Goal: Navigation & Orientation: Find specific page/section

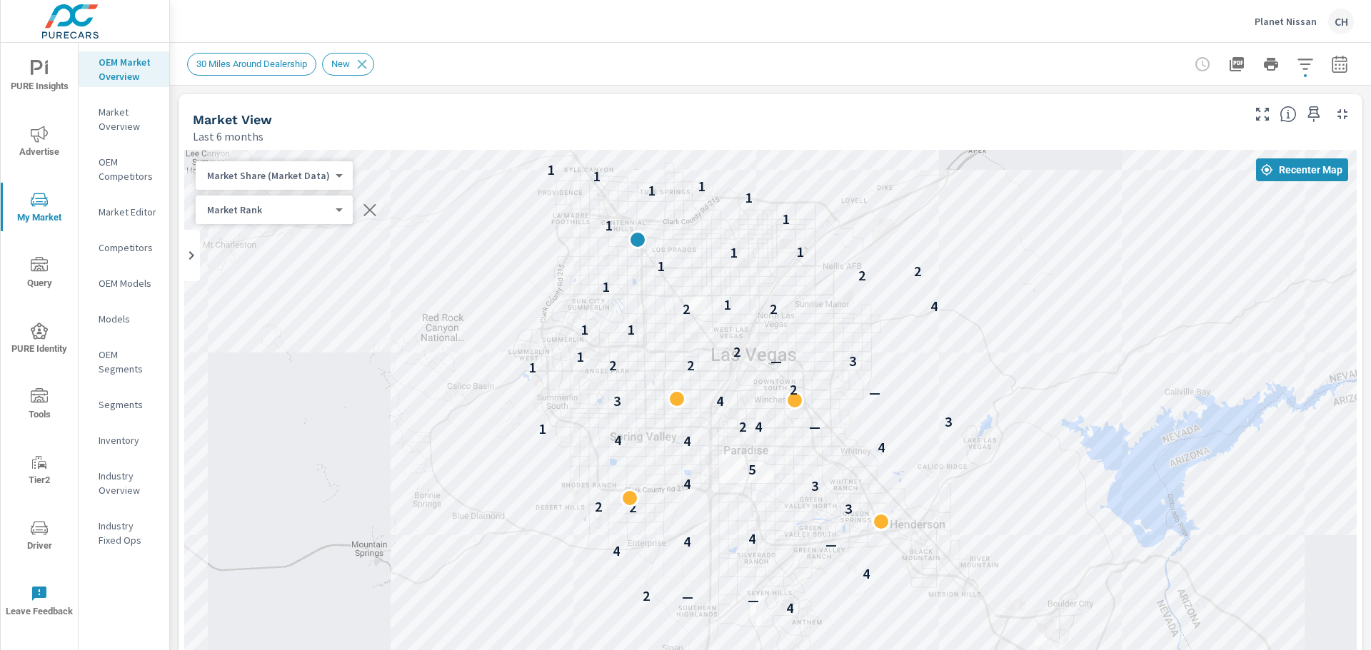
click at [1287, 20] on p "Planet Nissan" at bounding box center [1285, 21] width 62 height 13
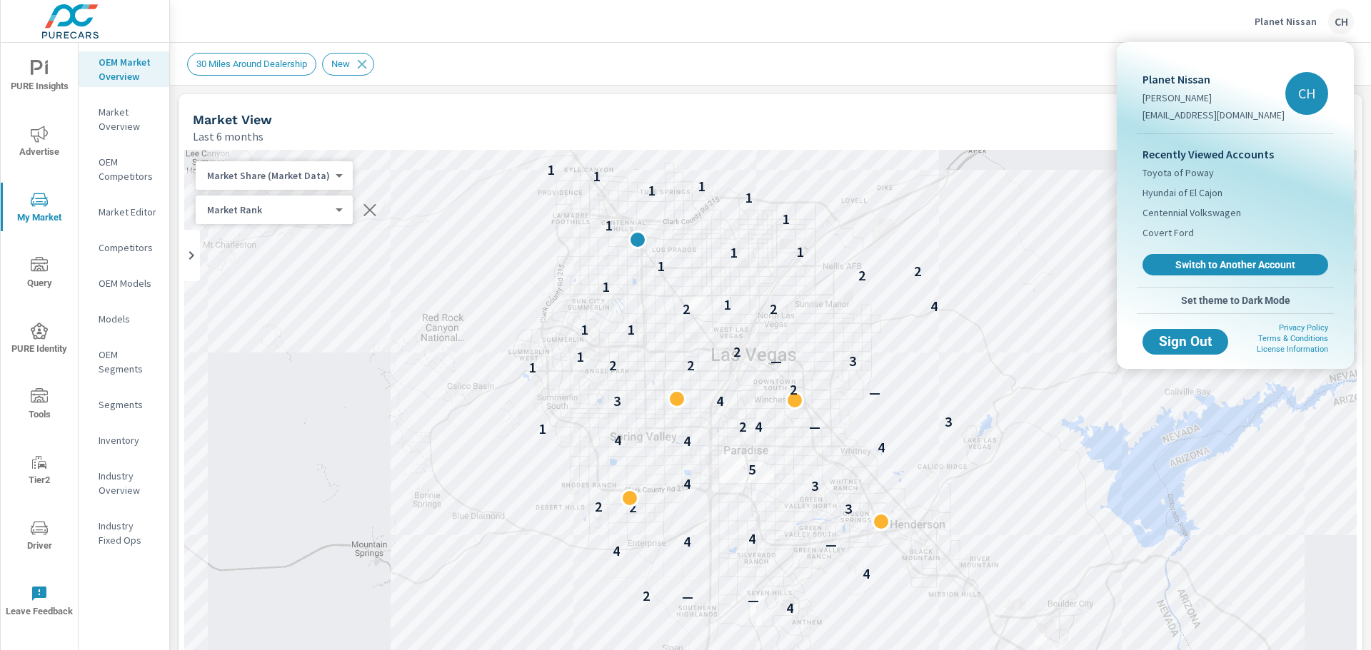
scroll to position [691, 0]
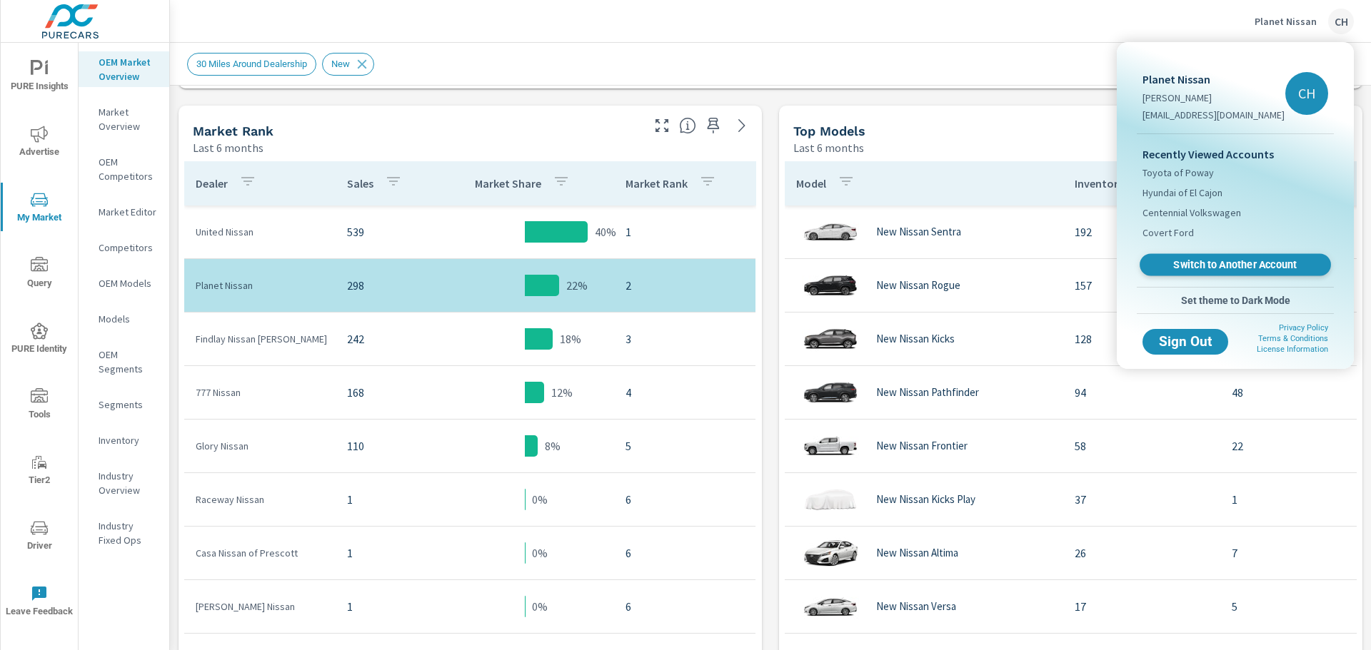
click at [1256, 258] on span "Switch to Another Account" at bounding box center [1234, 265] width 175 height 14
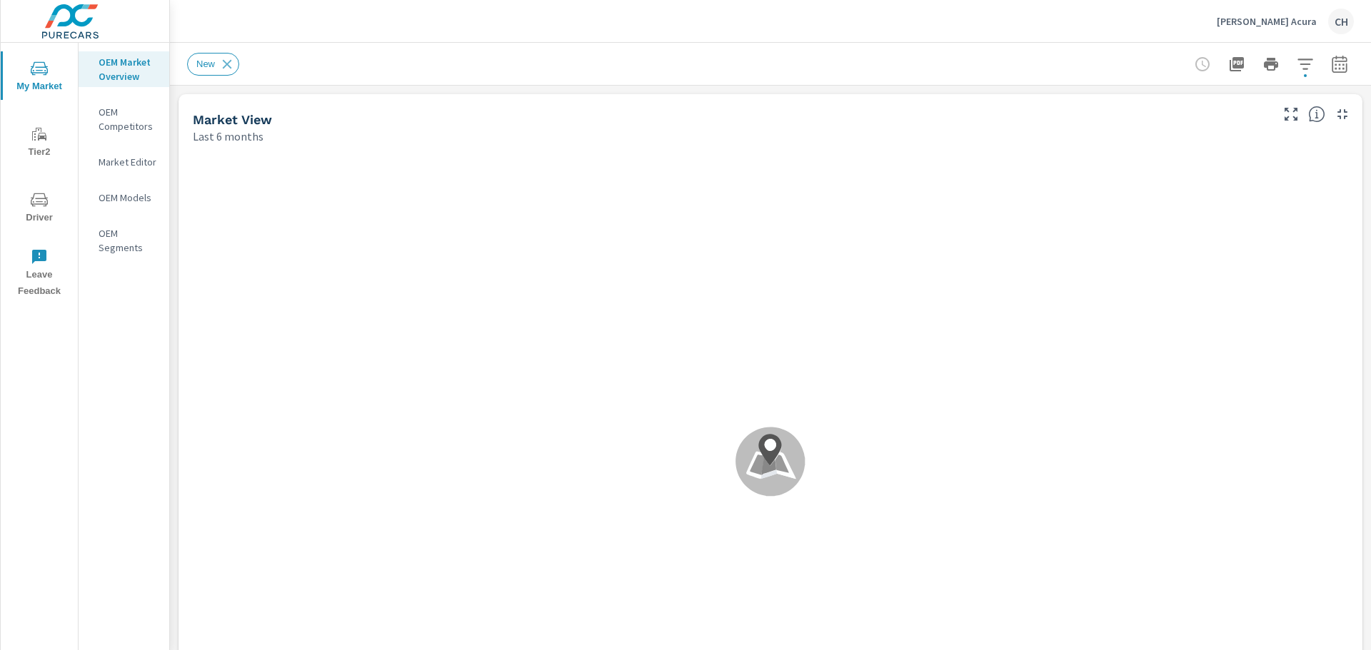
click at [44, 146] on span "Tier2" at bounding box center [39, 143] width 69 height 35
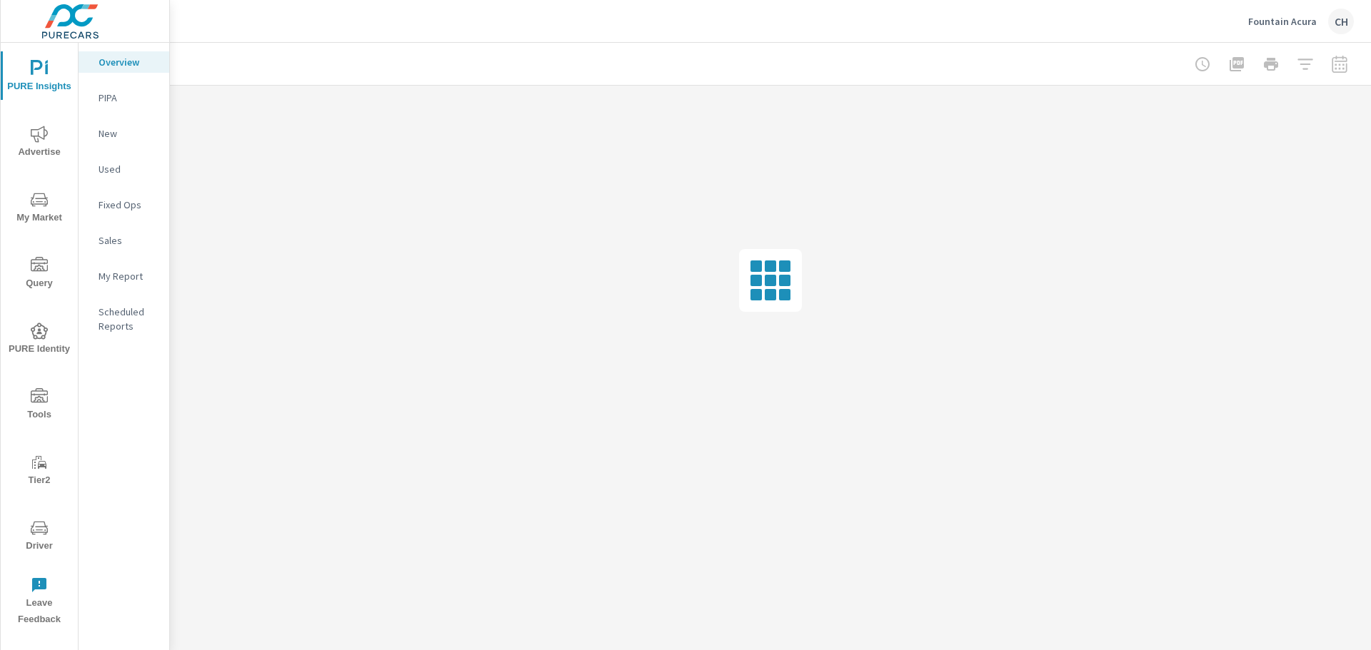
click at [35, 146] on span "Advertise" at bounding box center [39, 143] width 69 height 35
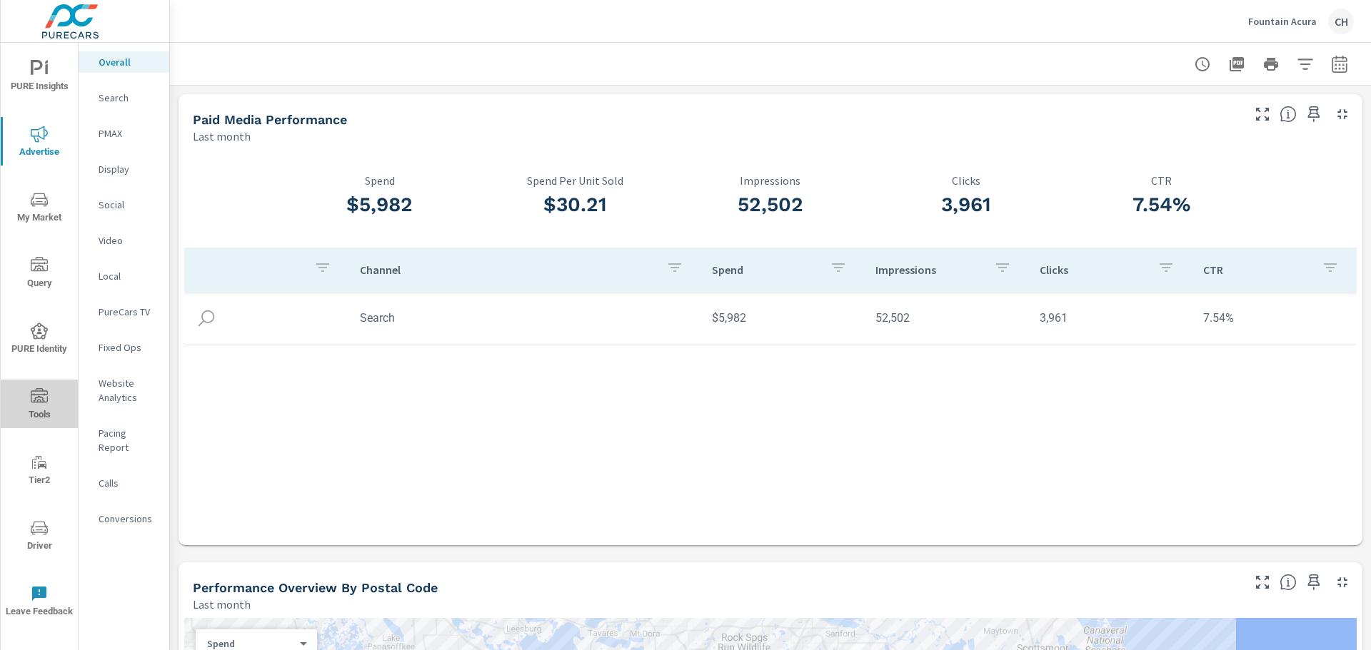
click at [42, 406] on span "Tools" at bounding box center [39, 405] width 69 height 35
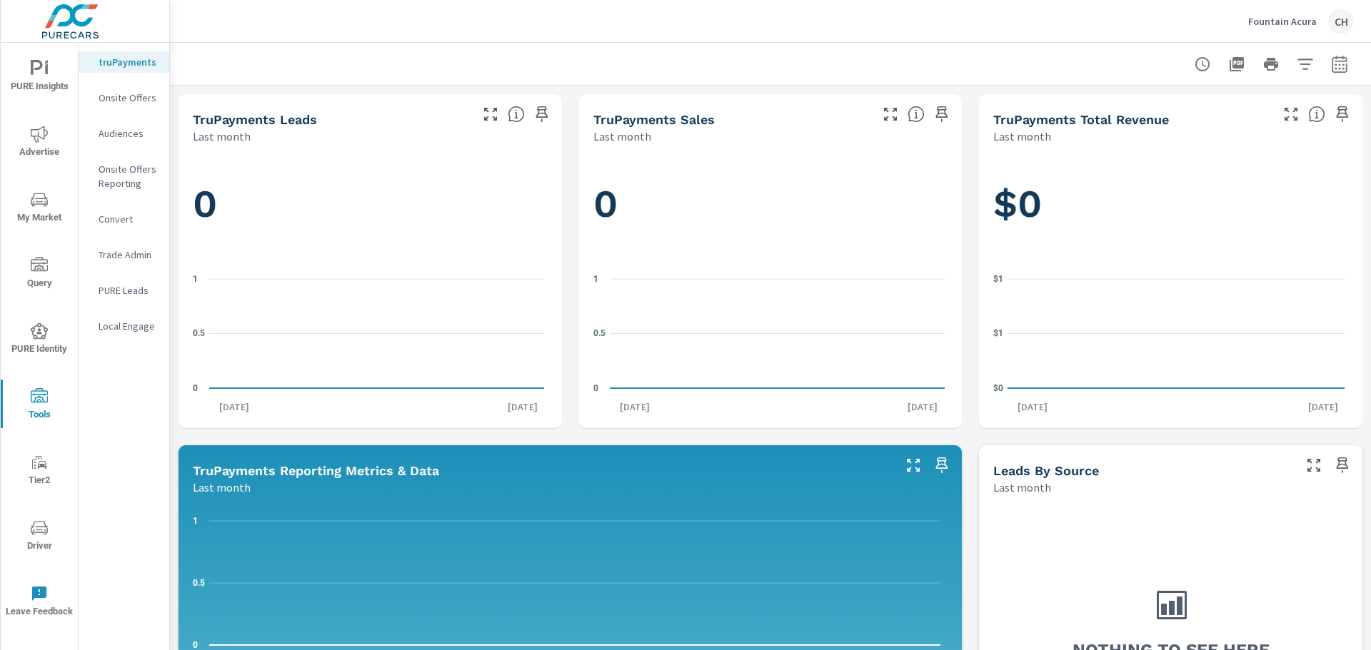
click at [30, 82] on span "PURE Insights" at bounding box center [39, 77] width 69 height 35
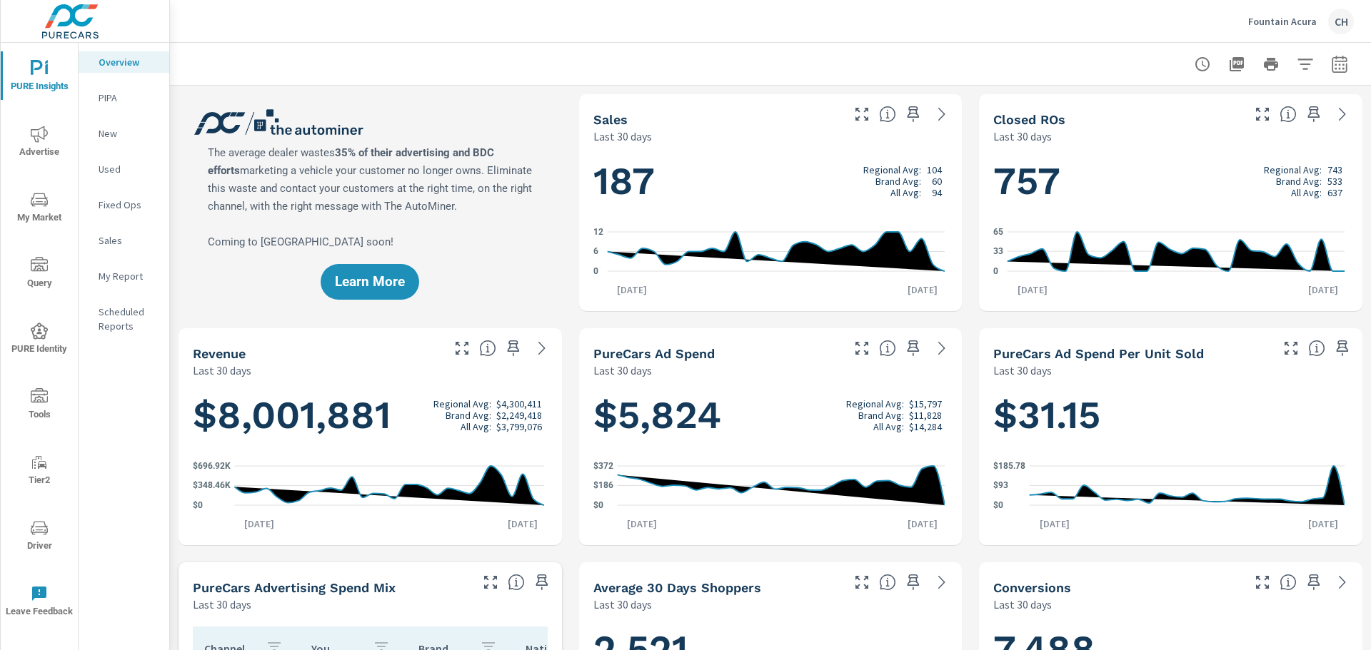
click at [39, 404] on icon "nav menu" at bounding box center [39, 396] width 17 height 17
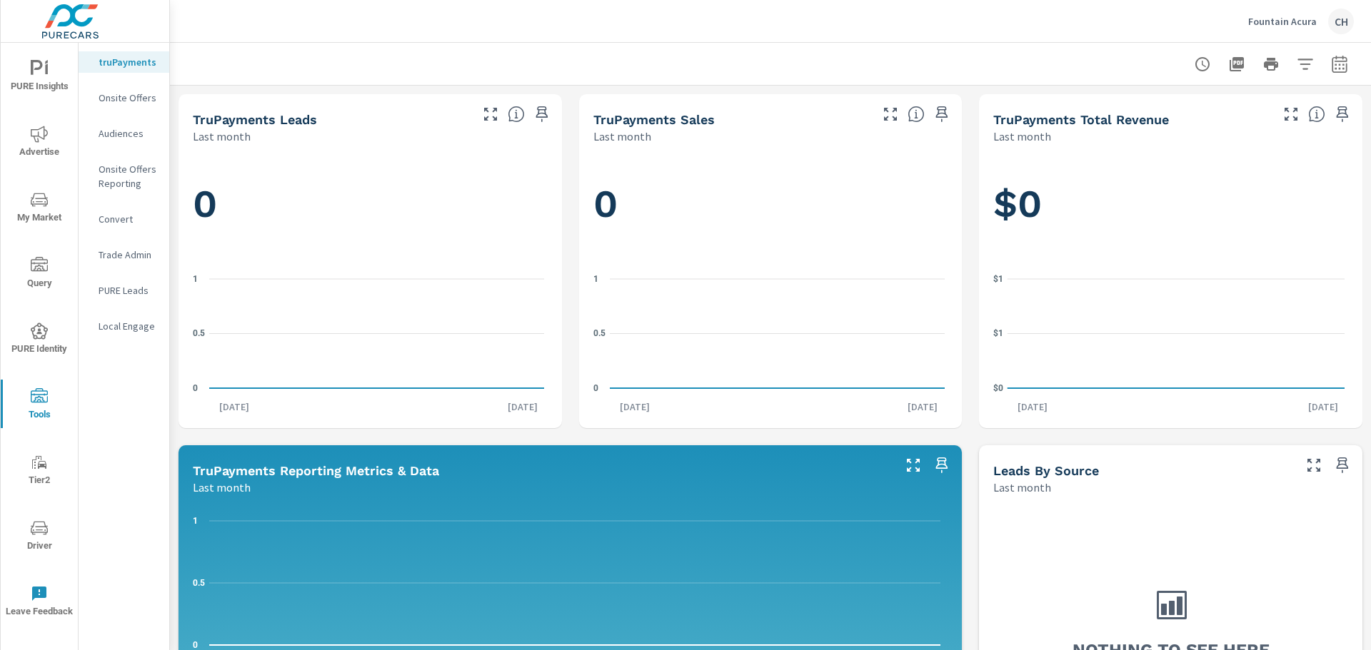
click at [40, 530] on icon "nav menu" at bounding box center [39, 530] width 7 height 1
